Goal: Navigation & Orientation: Find specific page/section

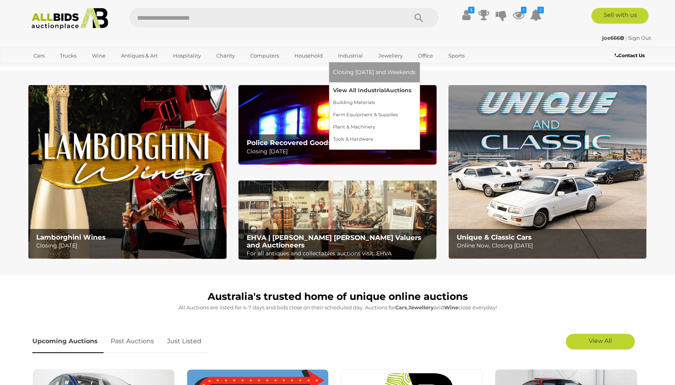
click at [351, 89] on link "View All Industrial Auctions" at bounding box center [374, 90] width 83 height 12
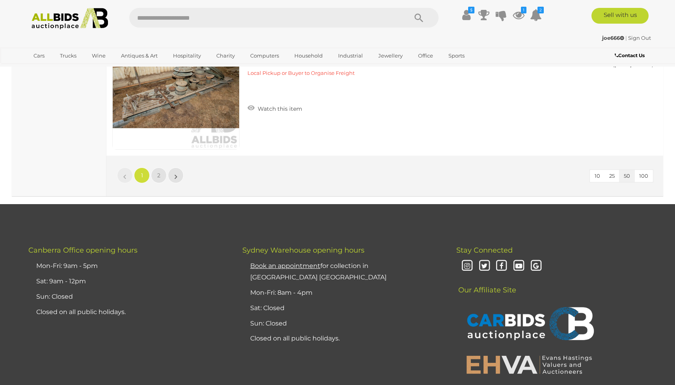
scroll to position [7049, 0]
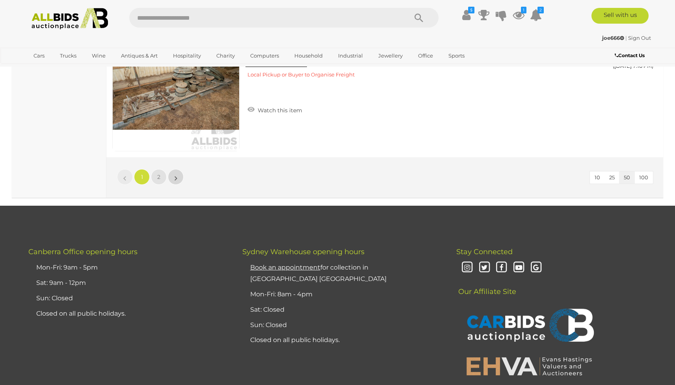
click at [174, 175] on link "»" at bounding box center [176, 177] width 16 height 16
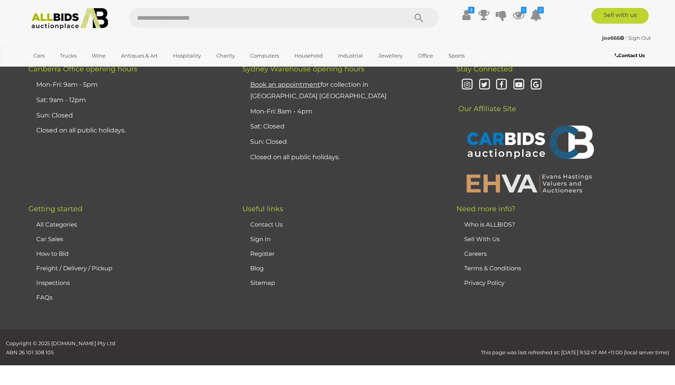
scroll to position [109, 0]
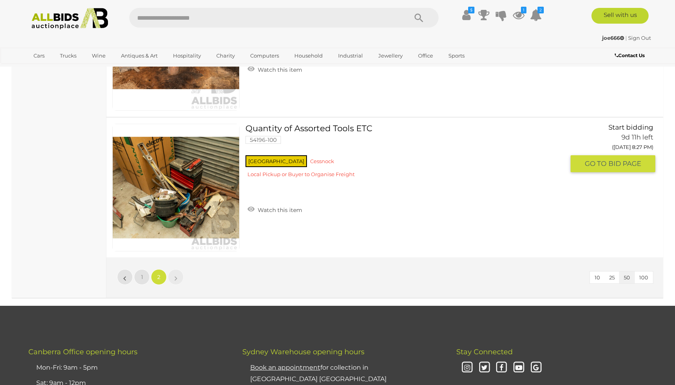
scroll to position [6509, 0]
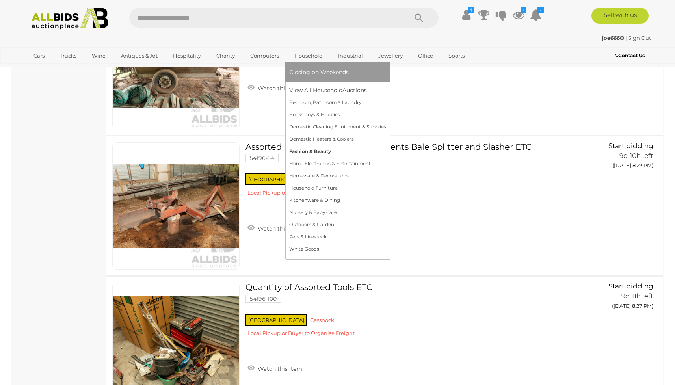
click at [303, 149] on link "Fashion & Beauty" at bounding box center [337, 151] width 97 height 12
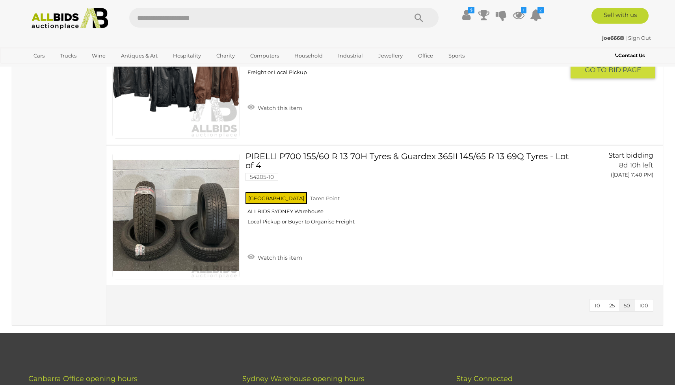
scroll to position [1225, 0]
